Goal: Transaction & Acquisition: Purchase product/service

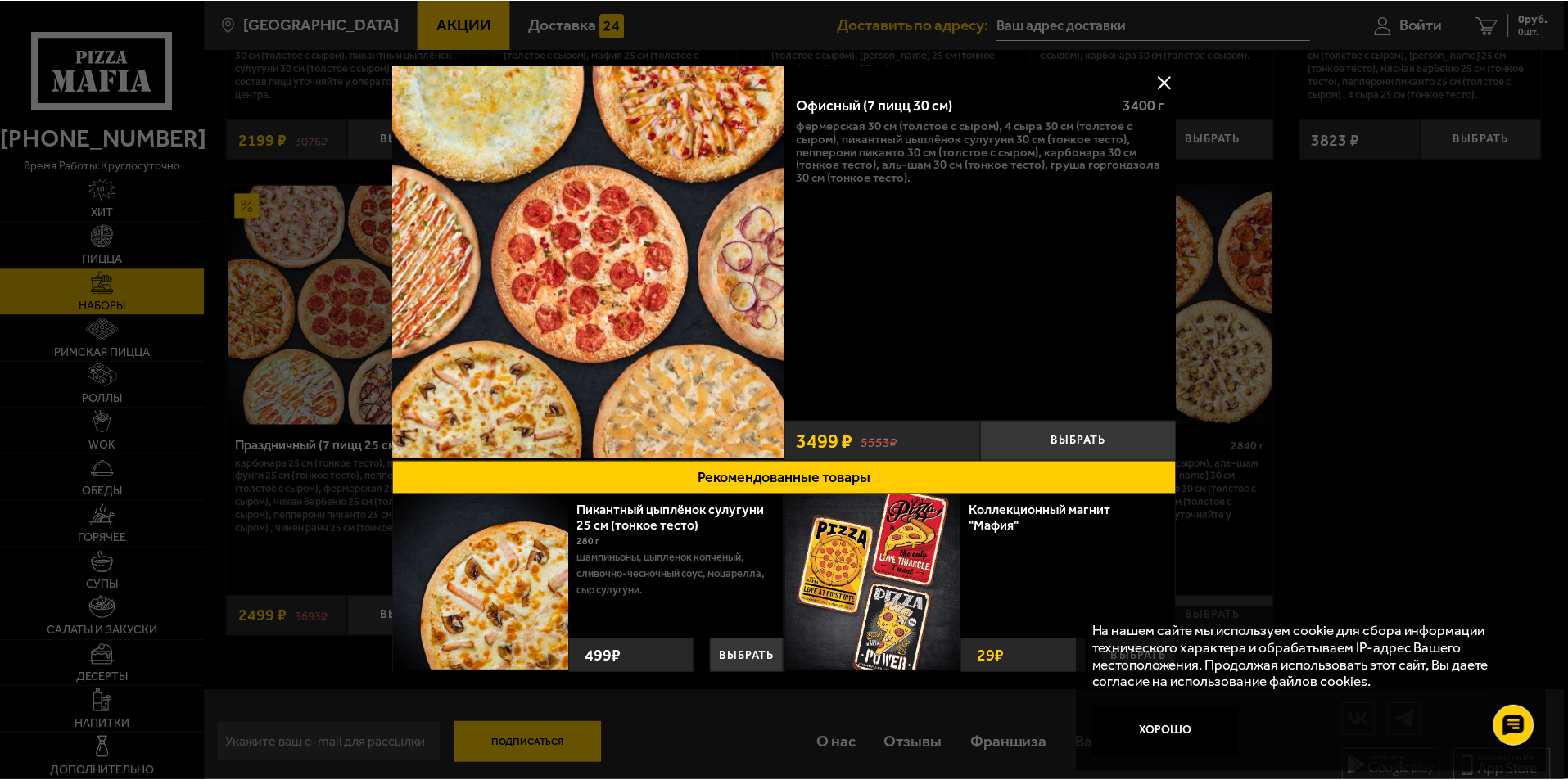
scroll to position [2477, 0]
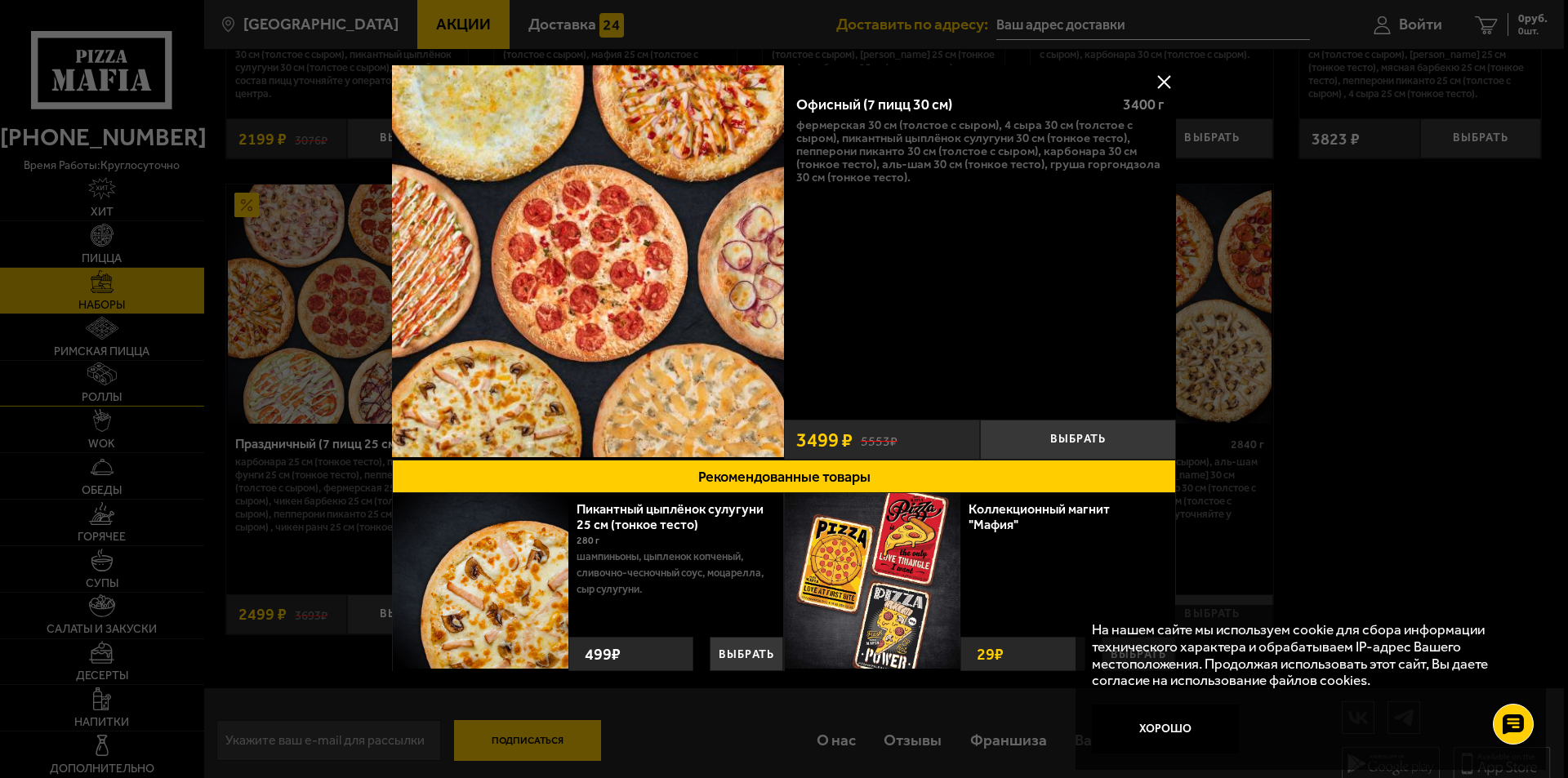
click at [93, 382] on div at bounding box center [784, 389] width 1568 height 778
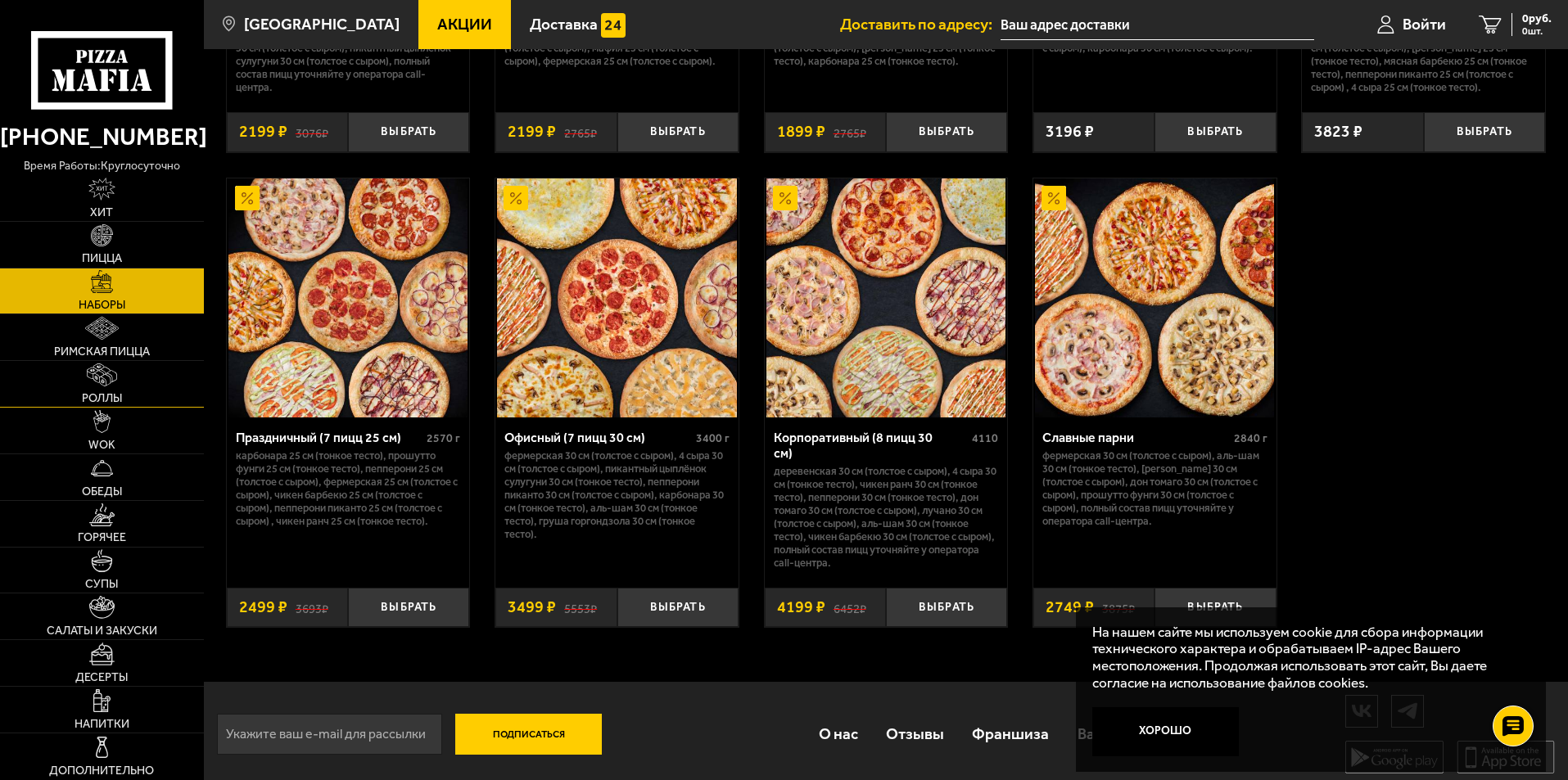
click at [109, 381] on img at bounding box center [102, 375] width 30 height 23
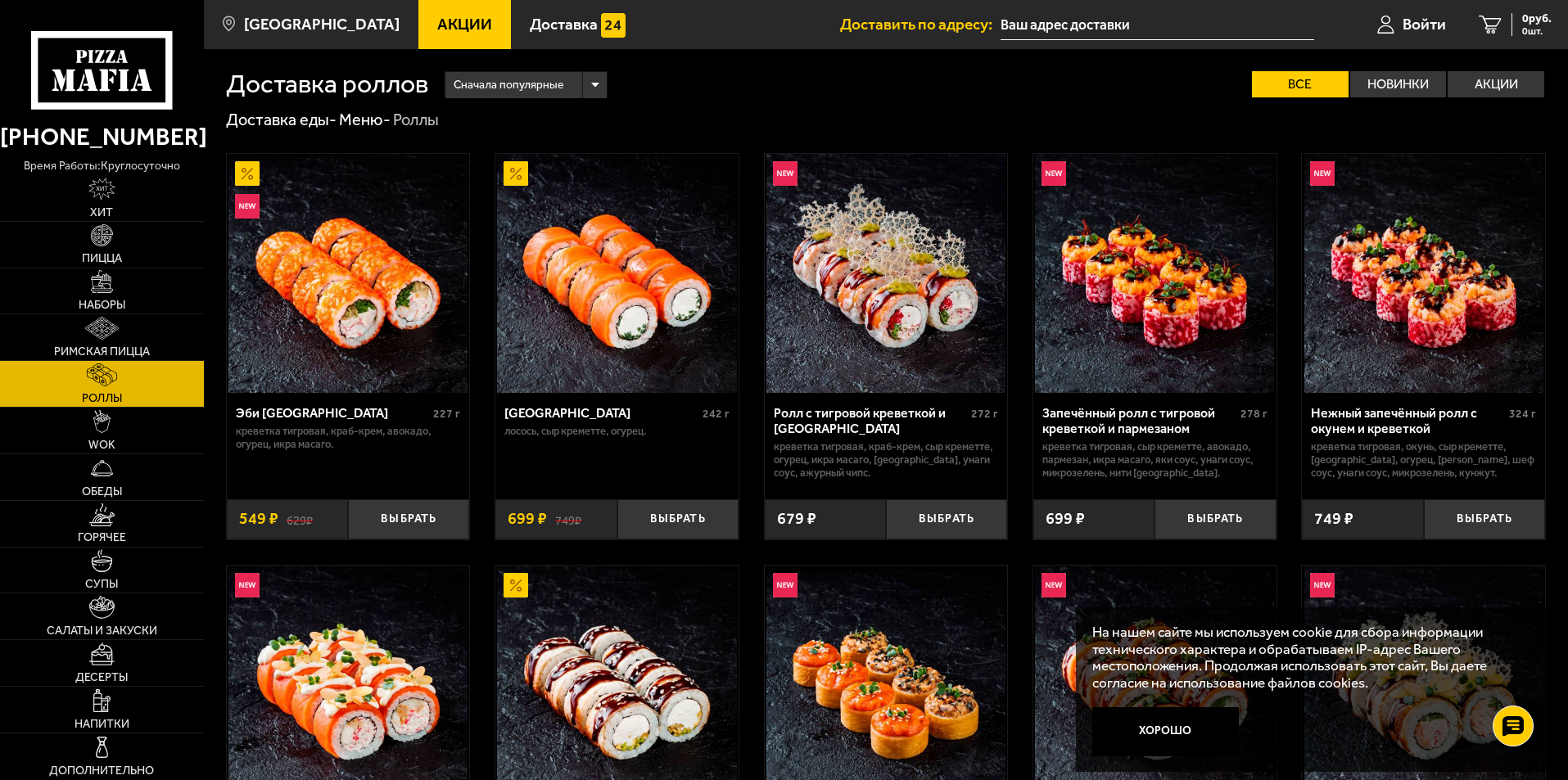
click at [1390, 339] on img at bounding box center [1424, 274] width 239 height 239
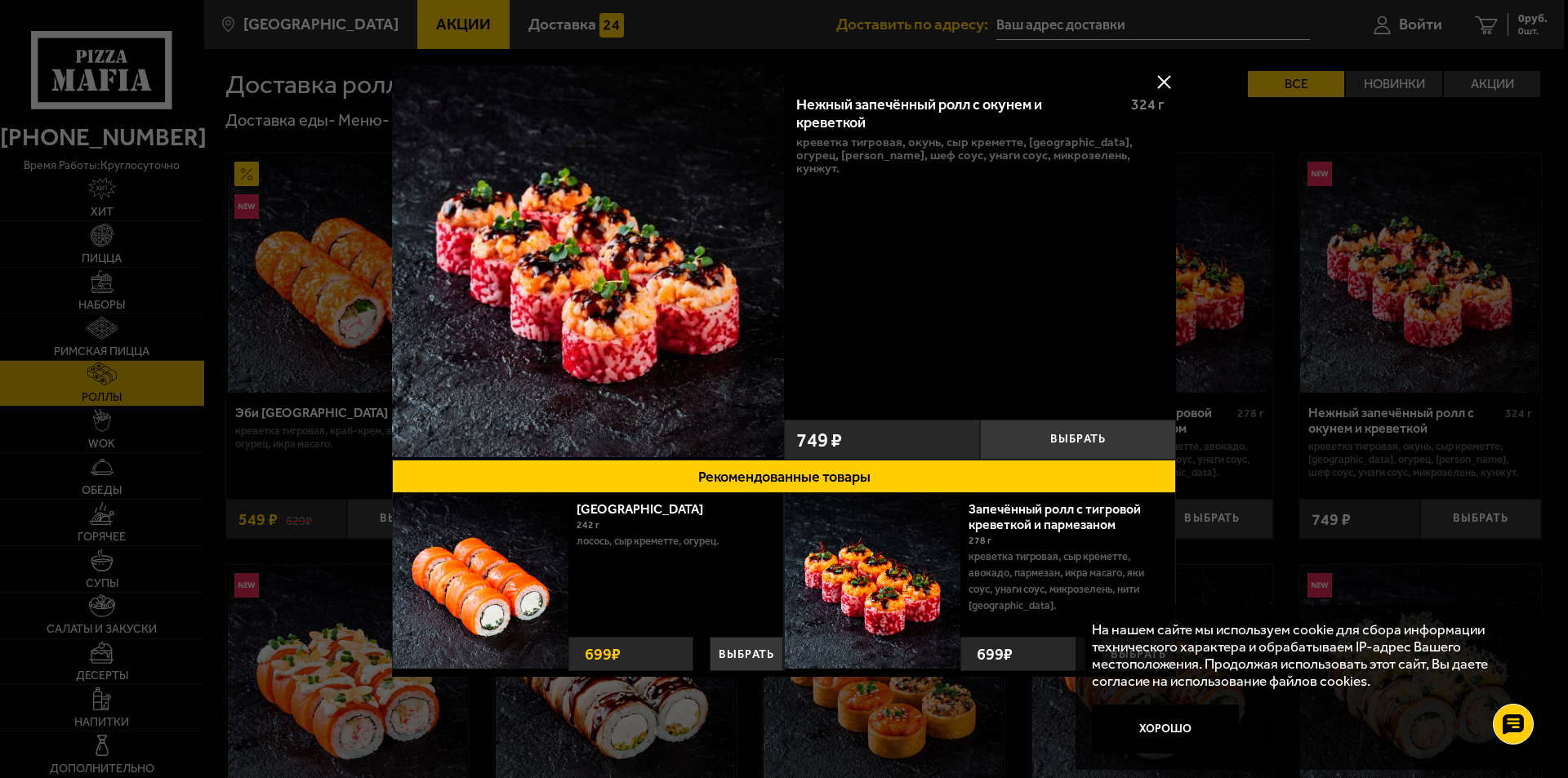
click at [1163, 81] on button at bounding box center [1164, 82] width 25 height 25
